Goal: Transaction & Acquisition: Book appointment/travel/reservation

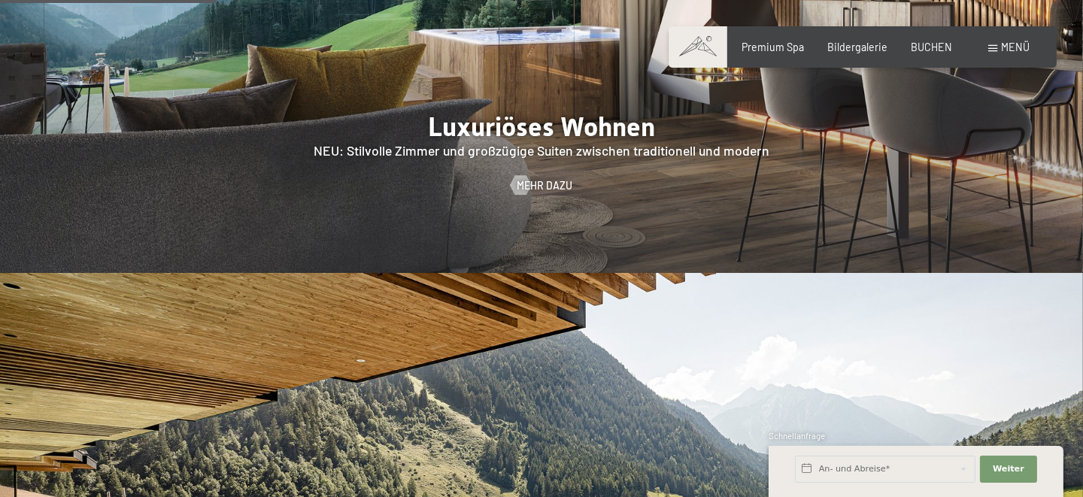
scroll to position [1403, 0]
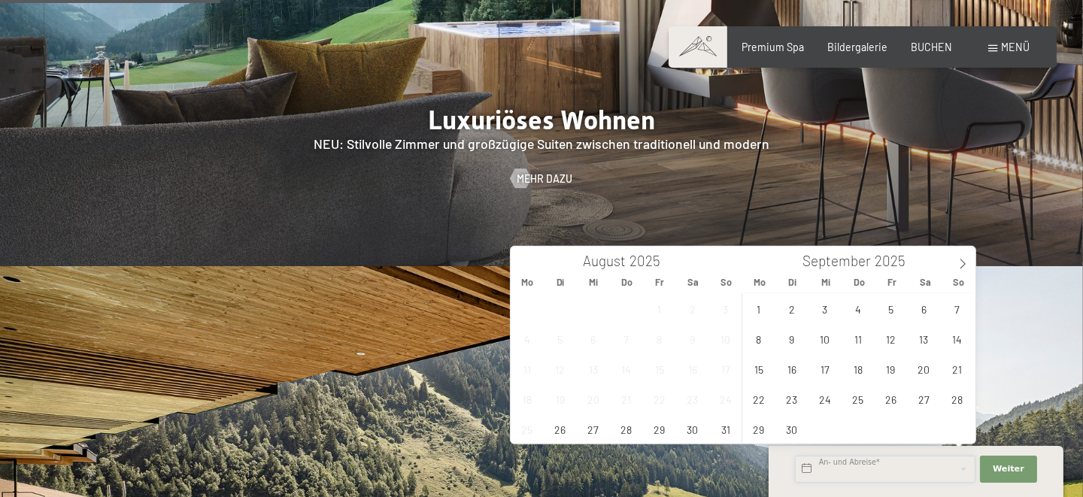
click at [810, 462] on input "text" at bounding box center [885, 469] width 180 height 27
click at [965, 263] on icon at bounding box center [962, 264] width 11 height 11
click at [850, 341] on span "6" at bounding box center [857, 338] width 29 height 29
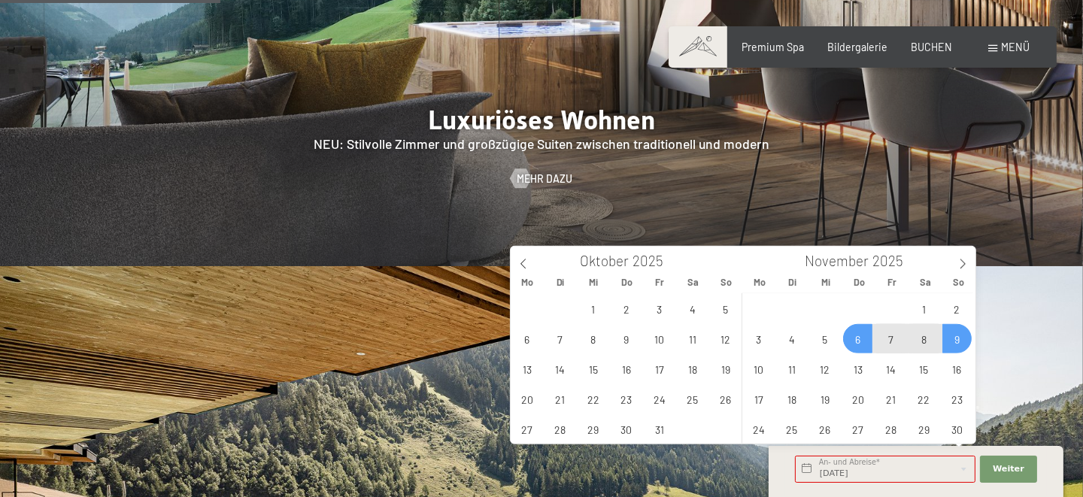
click at [951, 332] on span "9" at bounding box center [956, 338] width 29 height 29
type input "Do. 06.11.2025 - So. 09.11.2025"
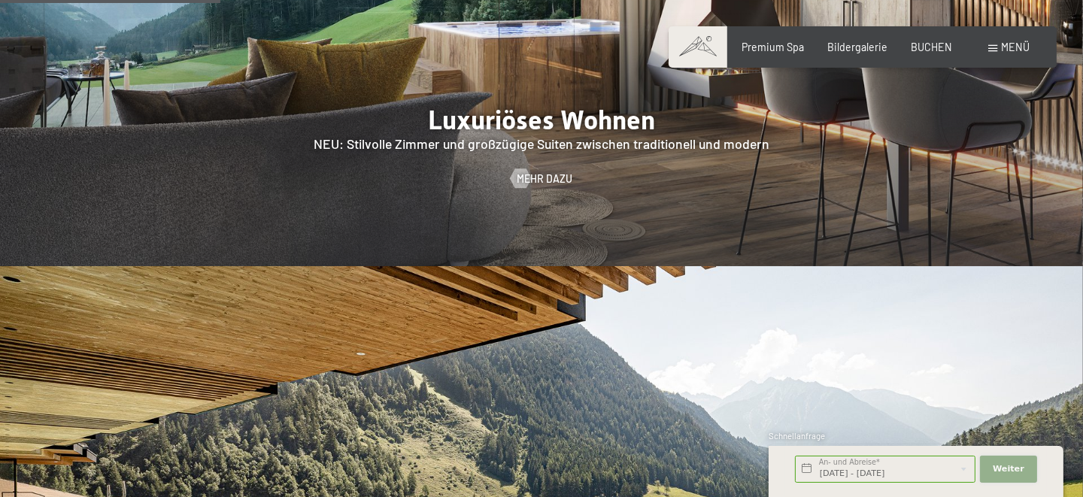
click at [1012, 470] on span "Weiter" at bounding box center [1008, 469] width 32 height 12
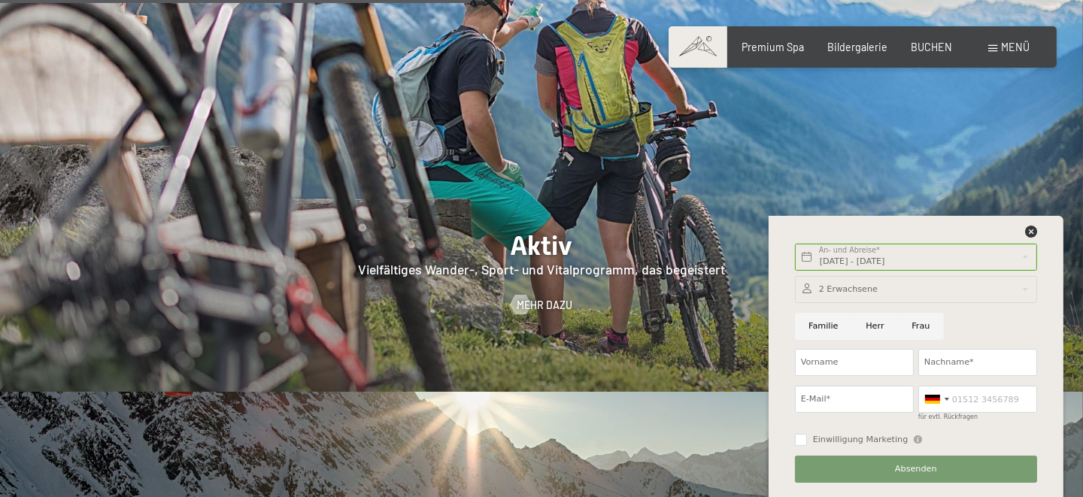
scroll to position [3006, 0]
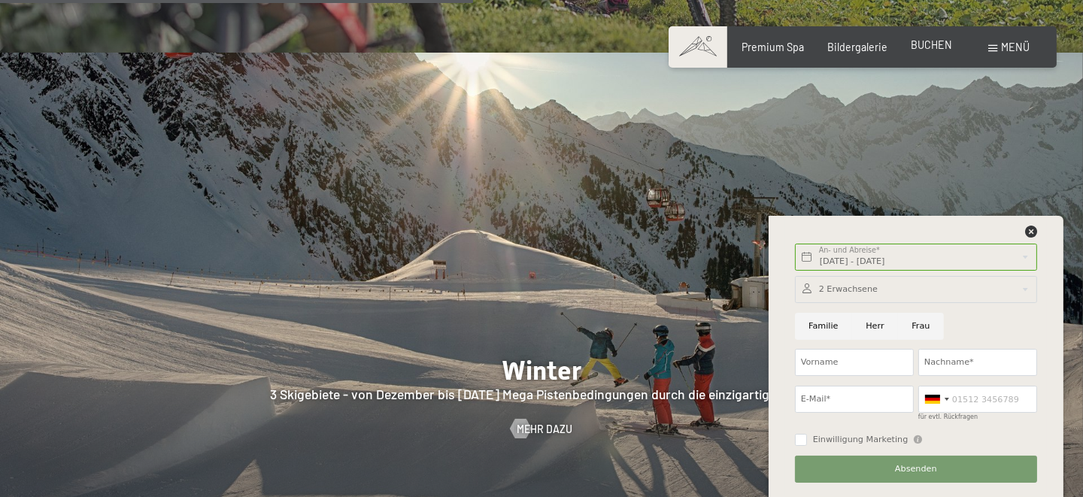
click at [924, 43] on span "BUCHEN" at bounding box center [930, 44] width 41 height 13
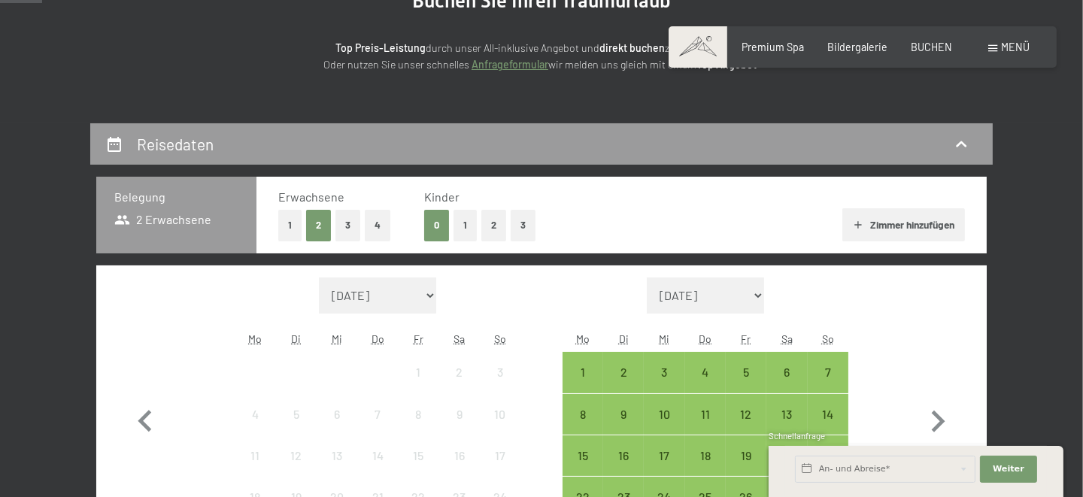
scroll to position [200, 0]
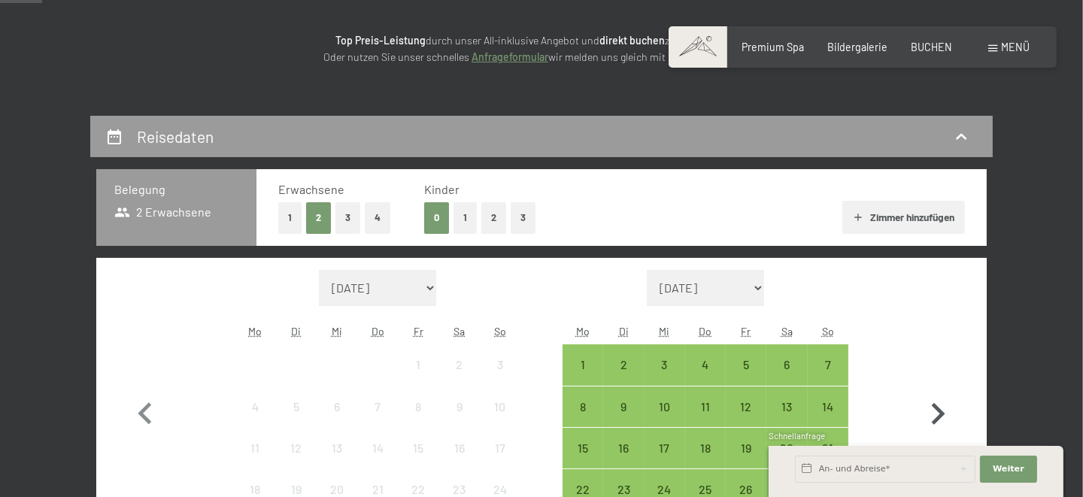
click at [929, 401] on icon "button" at bounding box center [938, 414] width 44 height 44
select select "[DATE]"
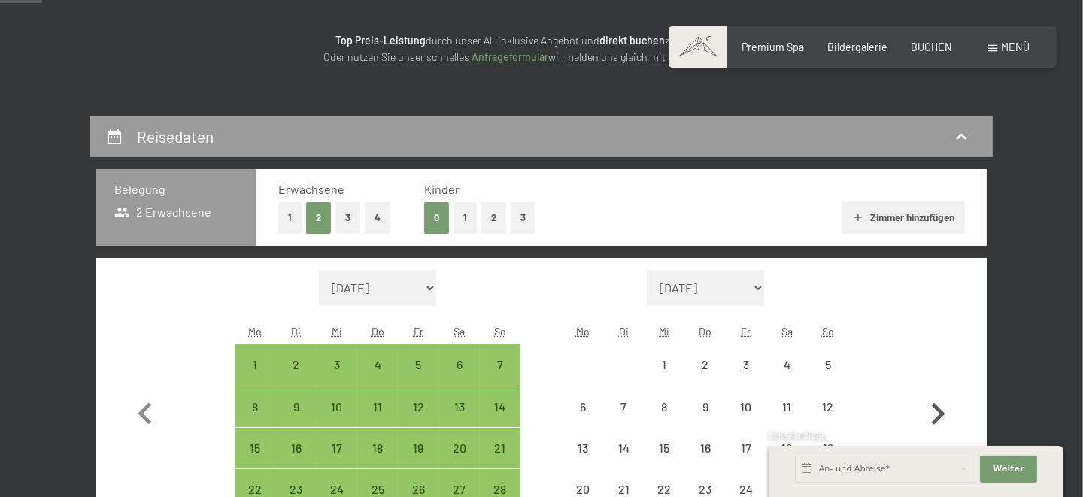
click at [929, 401] on icon "button" at bounding box center [938, 414] width 44 height 44
select select "[DATE]"
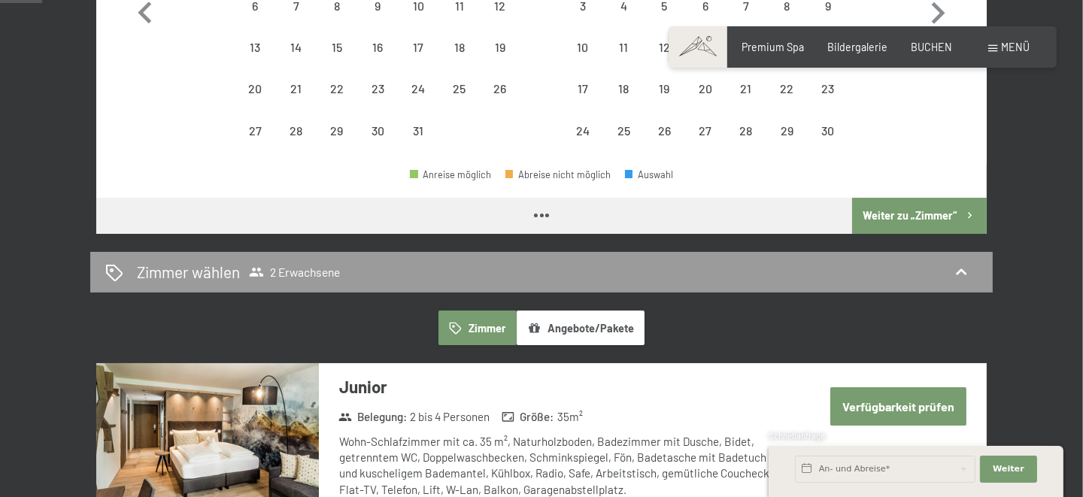
select select "[DATE]"
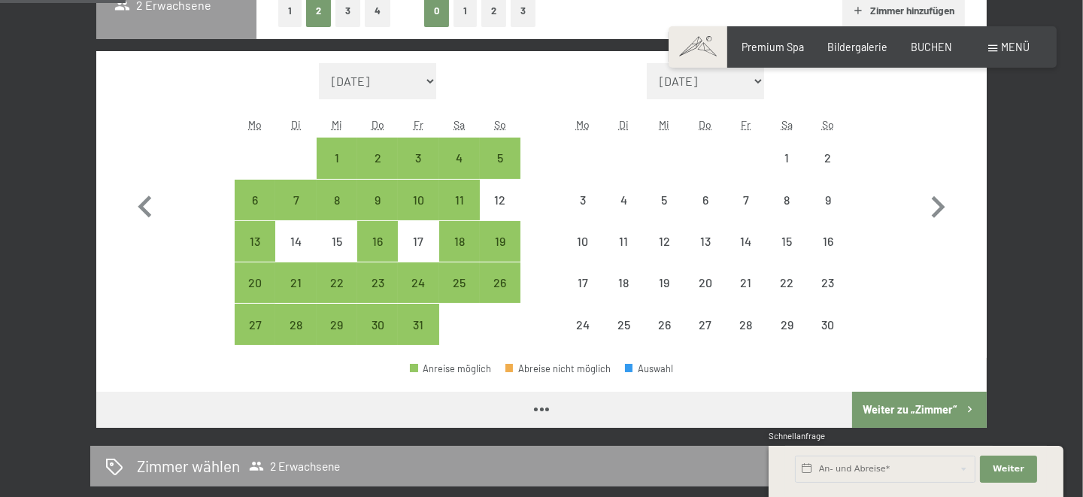
scroll to position [401, 0]
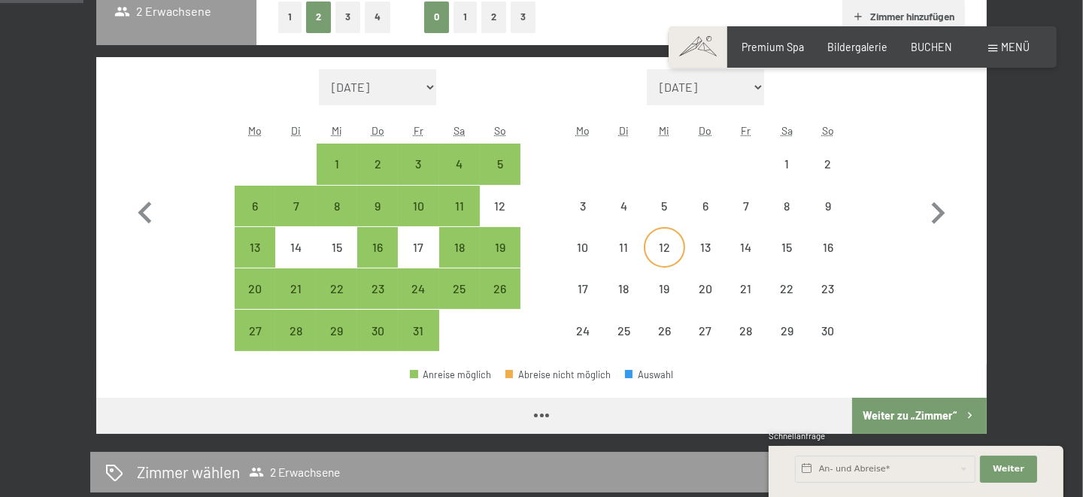
select select "[DATE]"
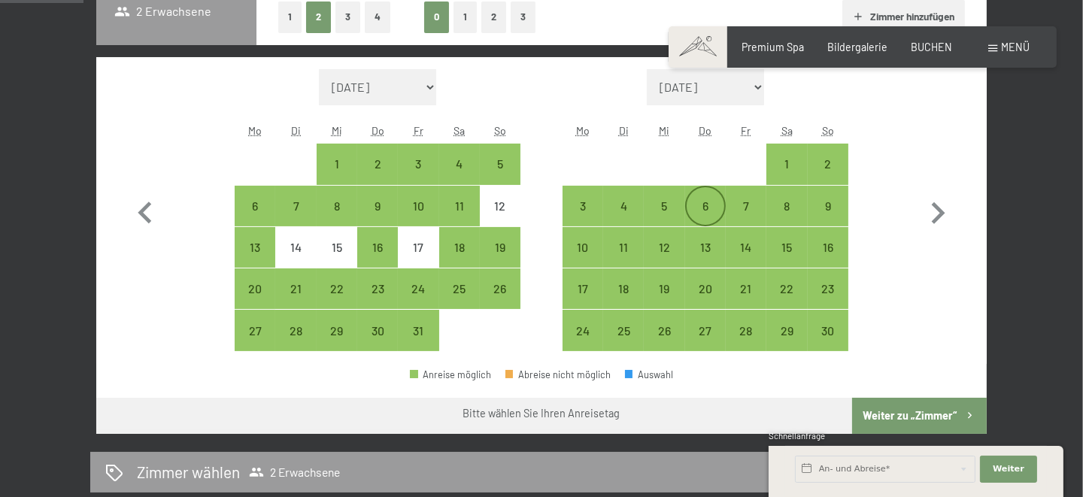
click at [709, 207] on div "6" at bounding box center [705, 219] width 38 height 38
select select "[DATE]"
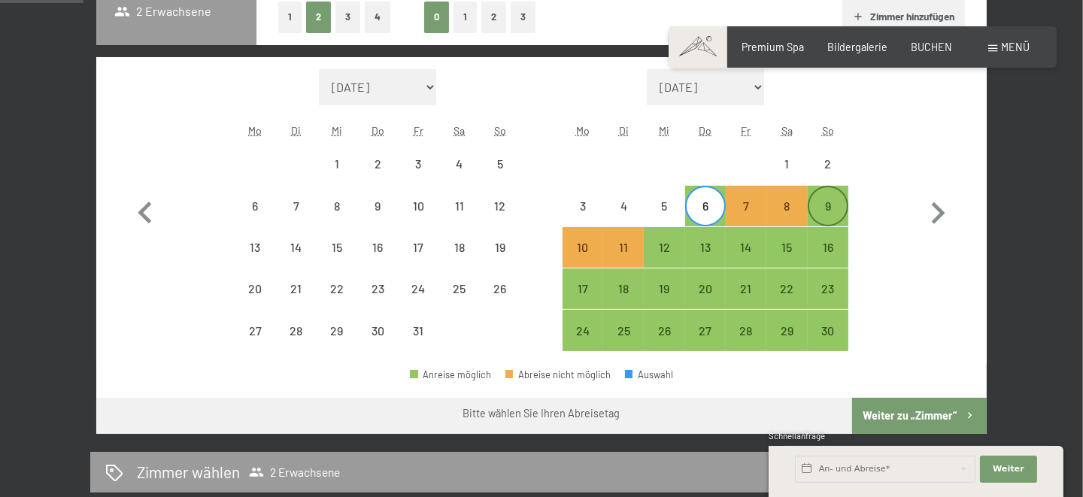
click at [827, 212] on div "9" at bounding box center [828, 219] width 38 height 38
select select "[DATE]"
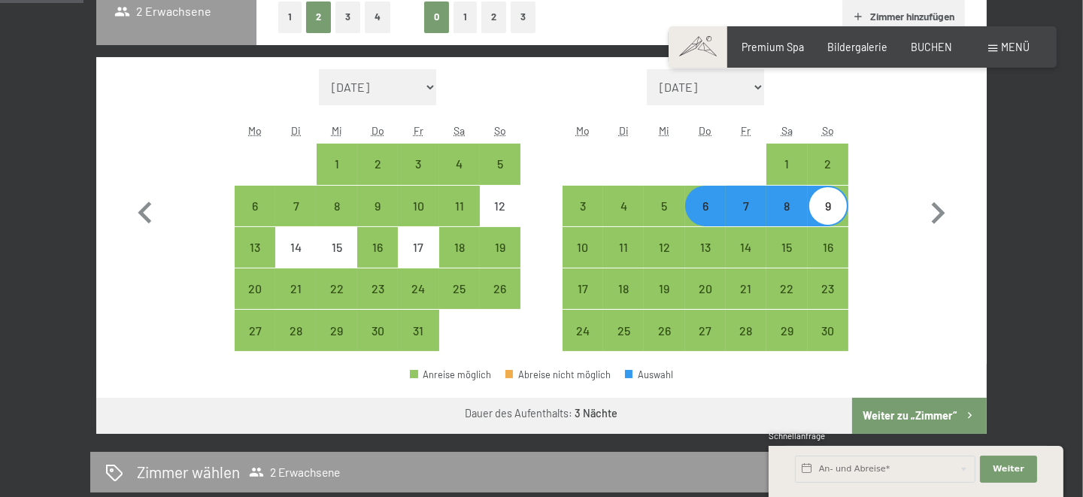
click at [963, 416] on icon "button" at bounding box center [969, 415] width 13 height 13
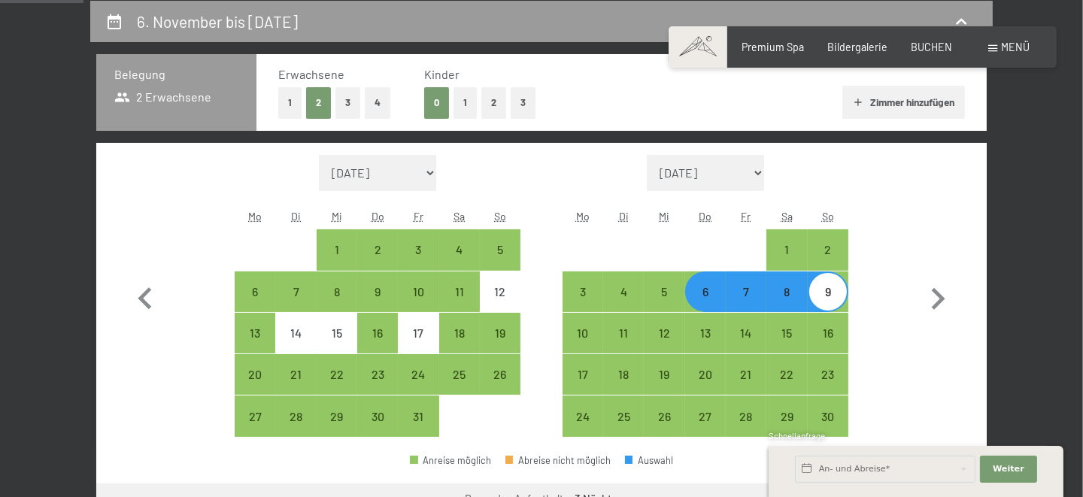
select select "[DATE]"
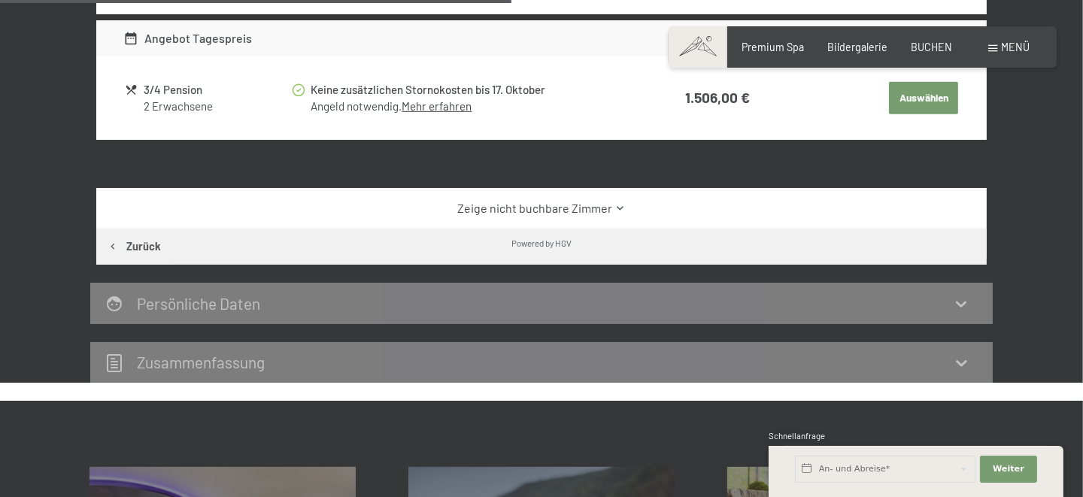
scroll to position [916, 0]
